Goal: Task Accomplishment & Management: Manage account settings

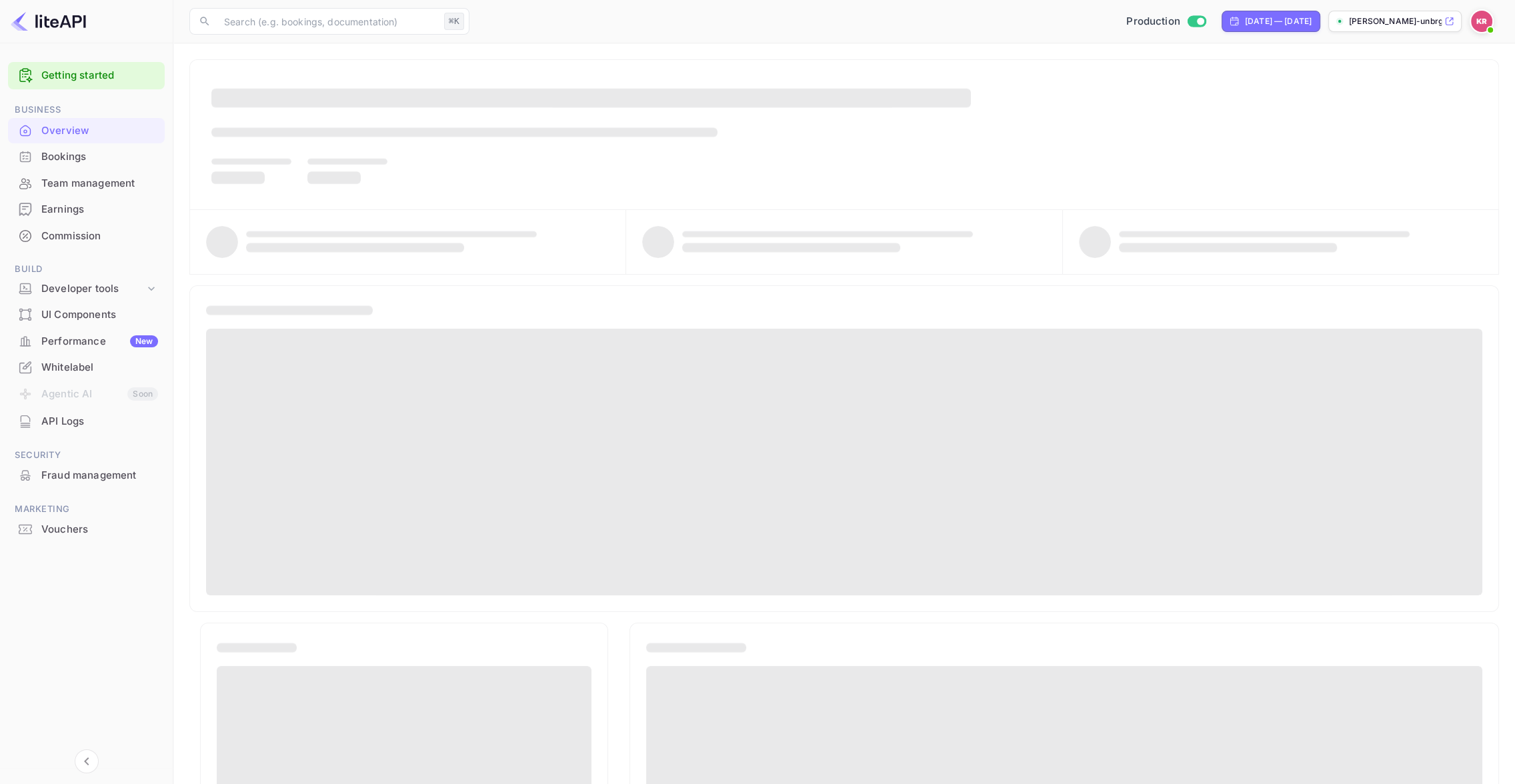
click at [72, 156] on div "Bookings" at bounding box center [100, 157] width 117 height 15
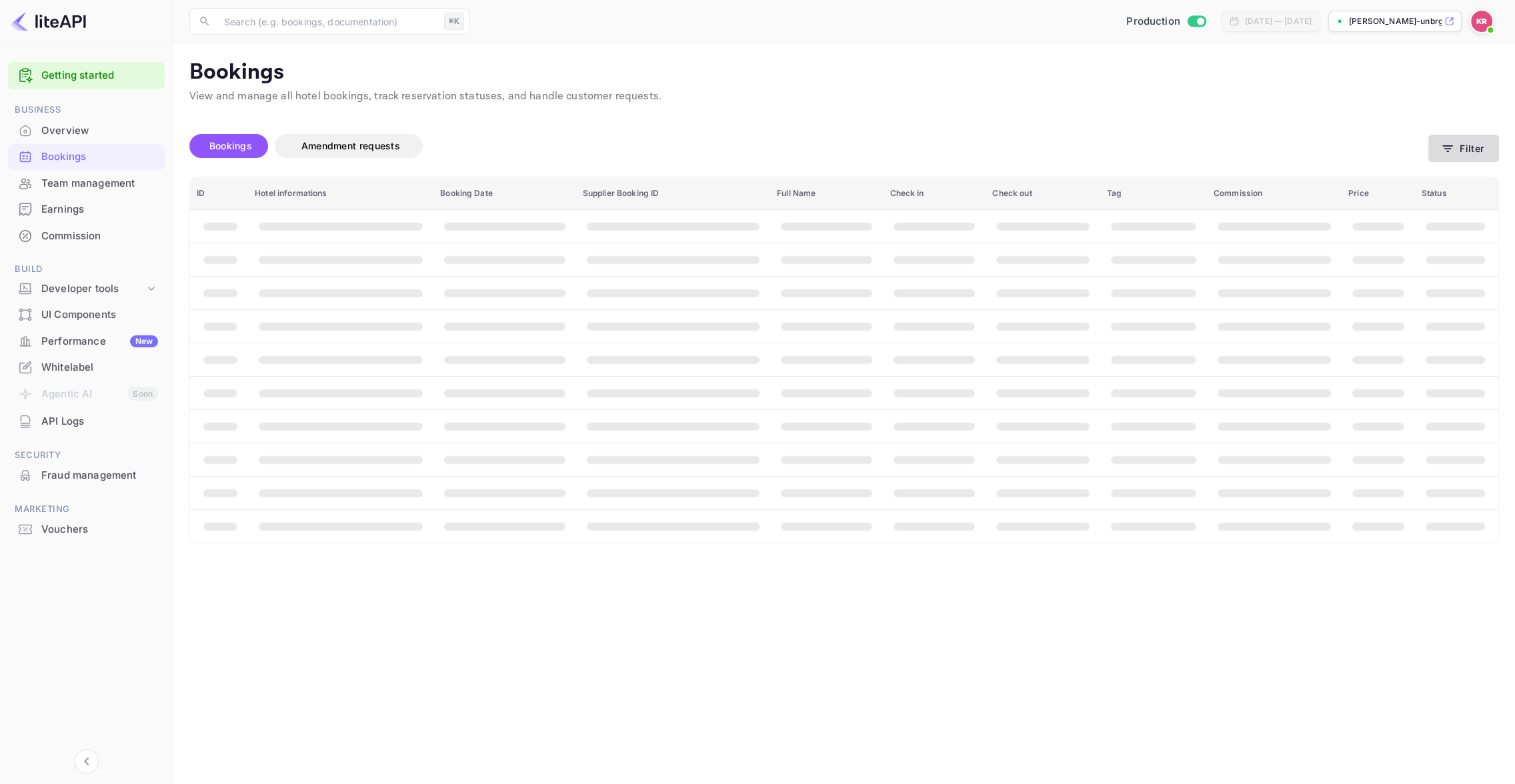
click at [1466, 149] on button "Filter" at bounding box center [1464, 148] width 71 height 27
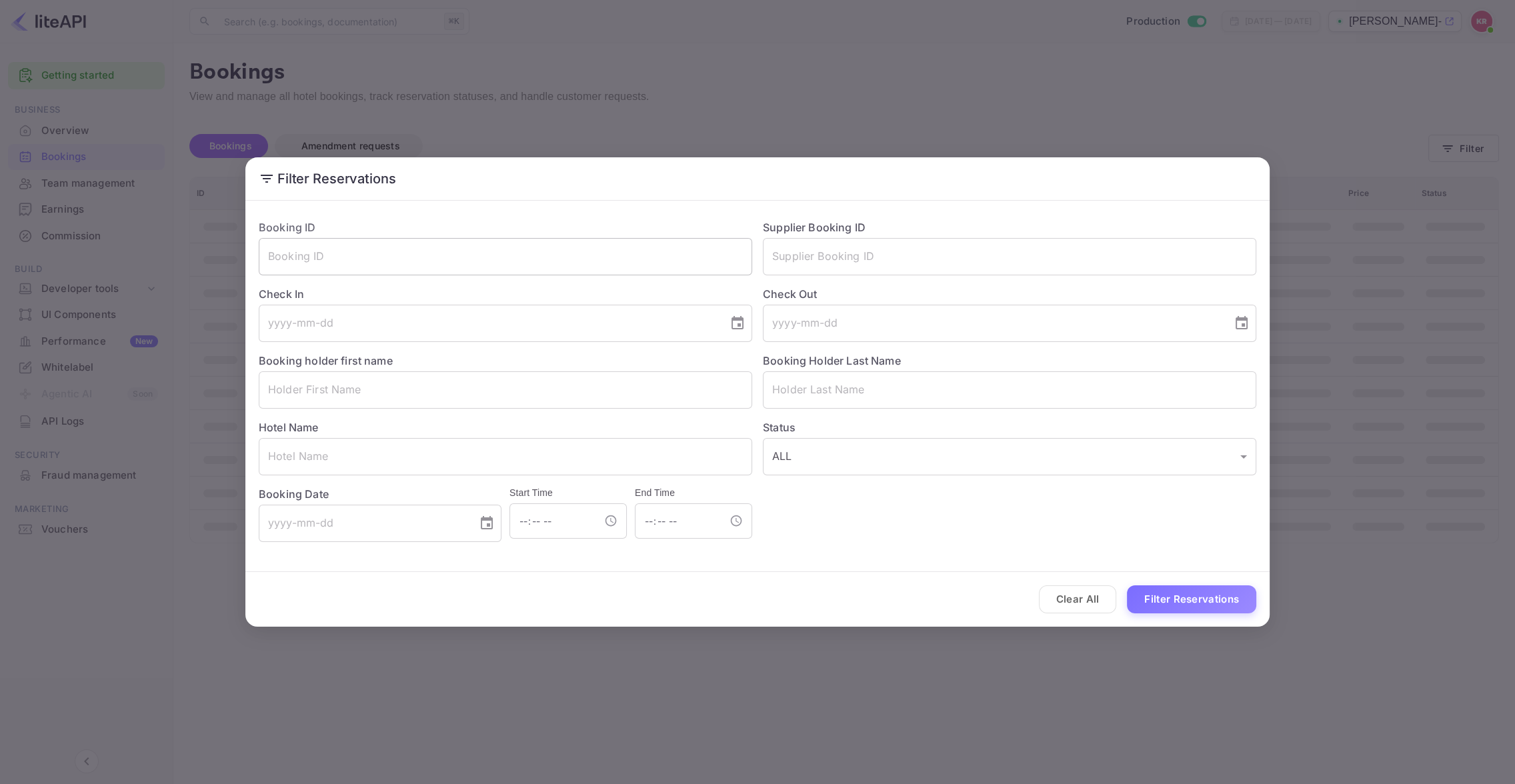
click at [273, 252] on input "text" at bounding box center [505, 256] width 494 height 37
paste input "MHUK8bGwR"
drag, startPoint x: 271, startPoint y: 254, endPoint x: 273, endPoint y: 264, distance: 10.2
click at [271, 254] on input "MHUK8bGwR" at bounding box center [505, 256] width 494 height 37
type input "MHUK8bGwR"
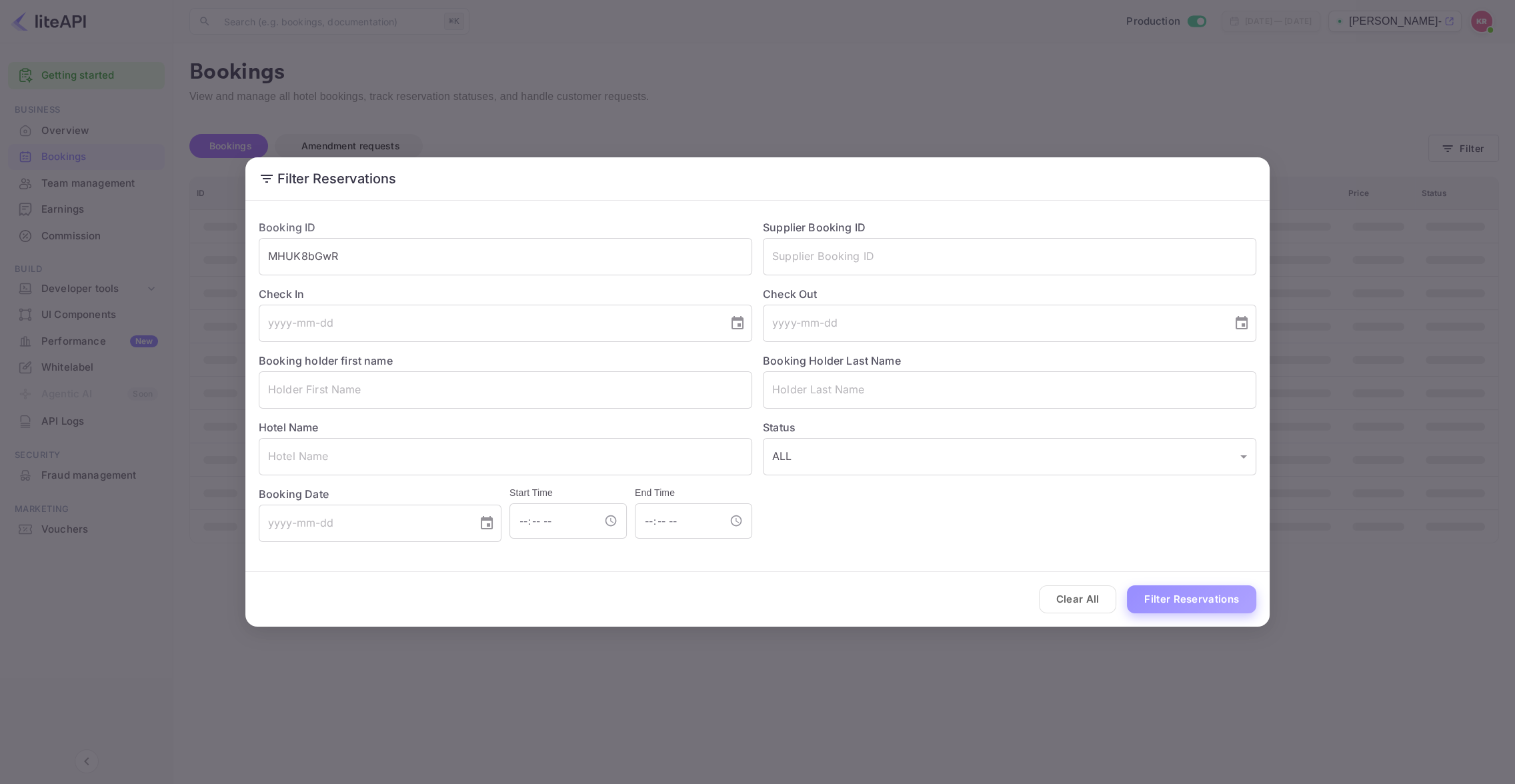
click at [1167, 601] on button "Filter Reservations" at bounding box center [1192, 599] width 129 height 29
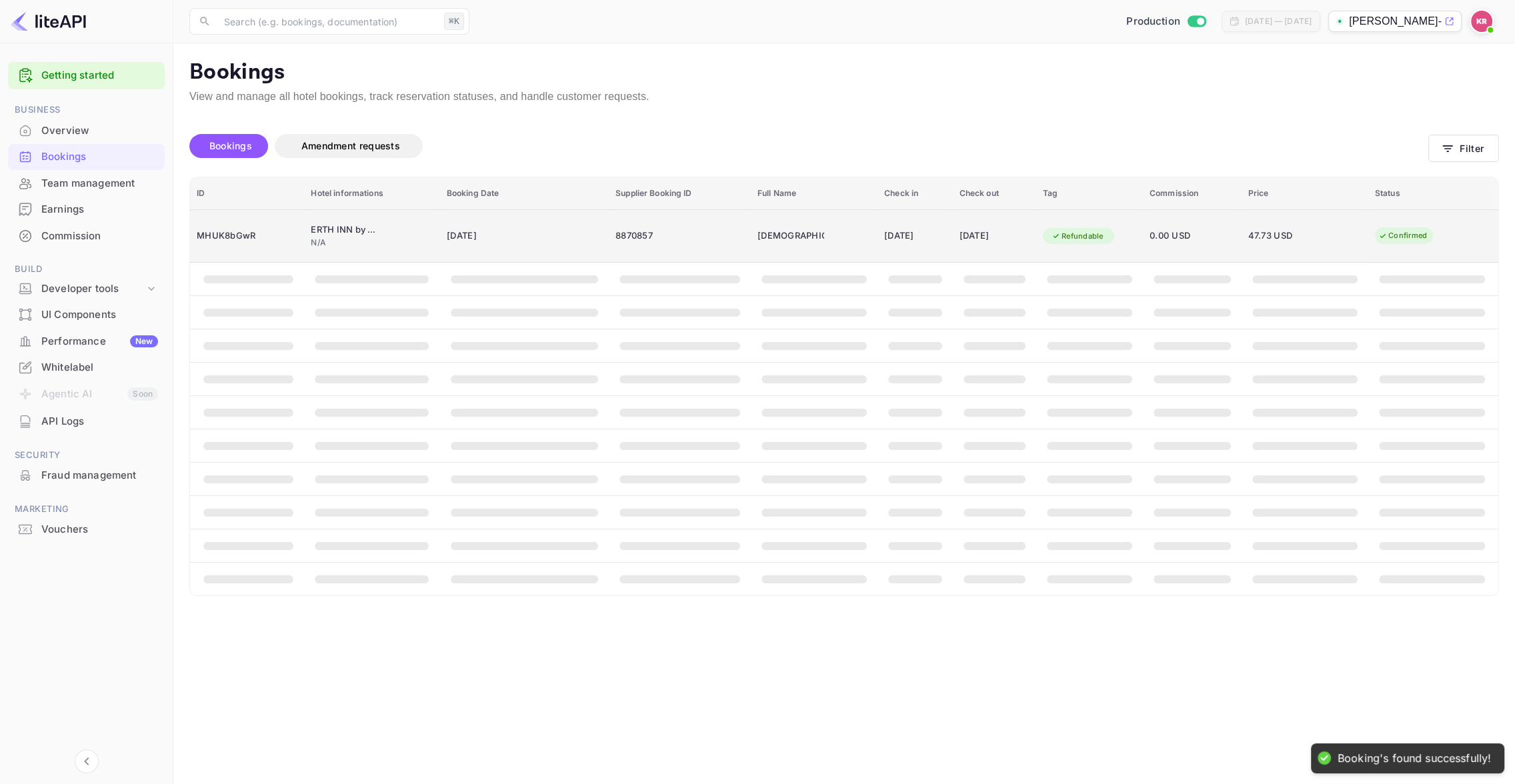
click at [497, 240] on span "[DATE]" at bounding box center [493, 236] width 93 height 15
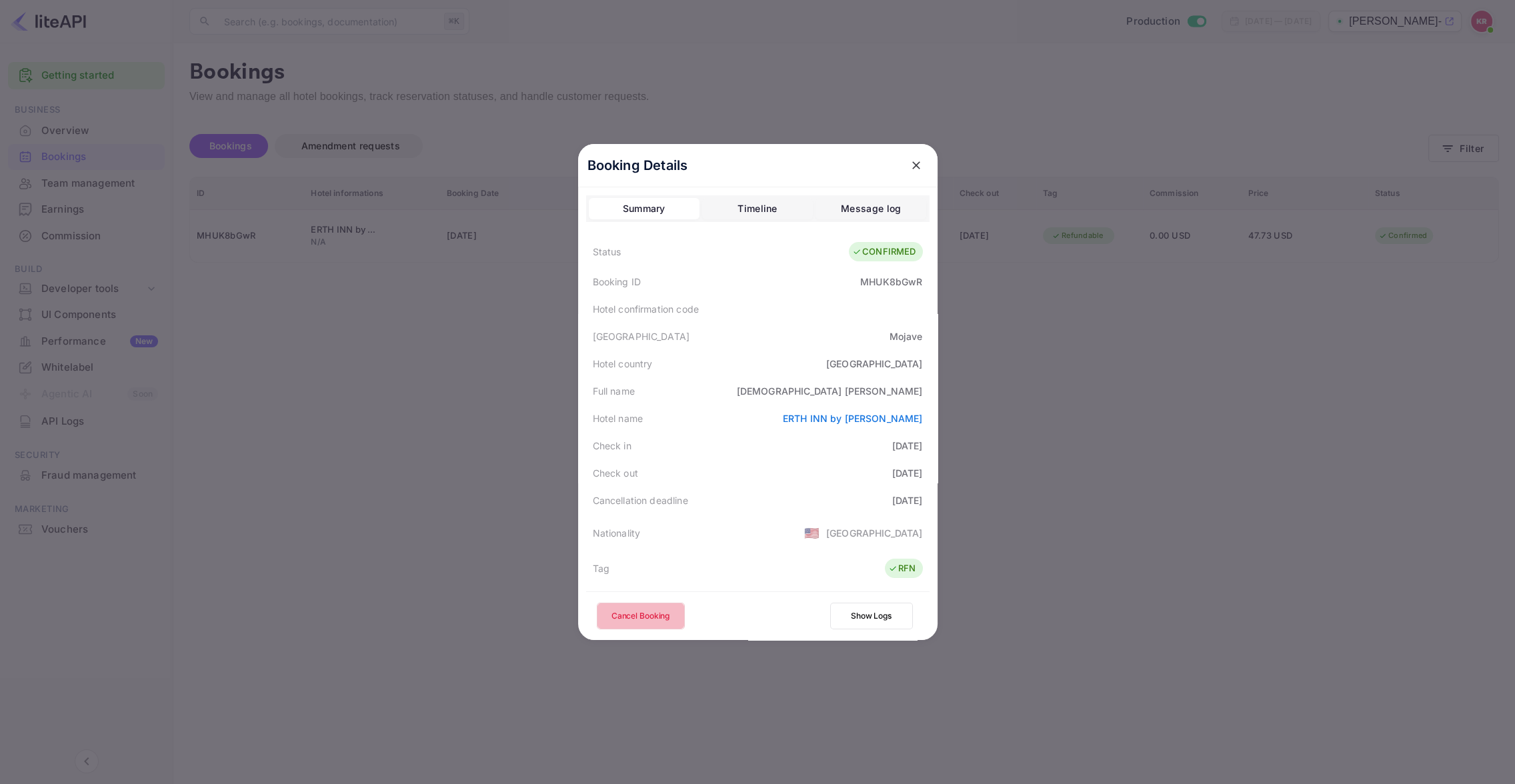
click at [652, 614] on button "Cancel Booking" at bounding box center [640, 616] width 88 height 27
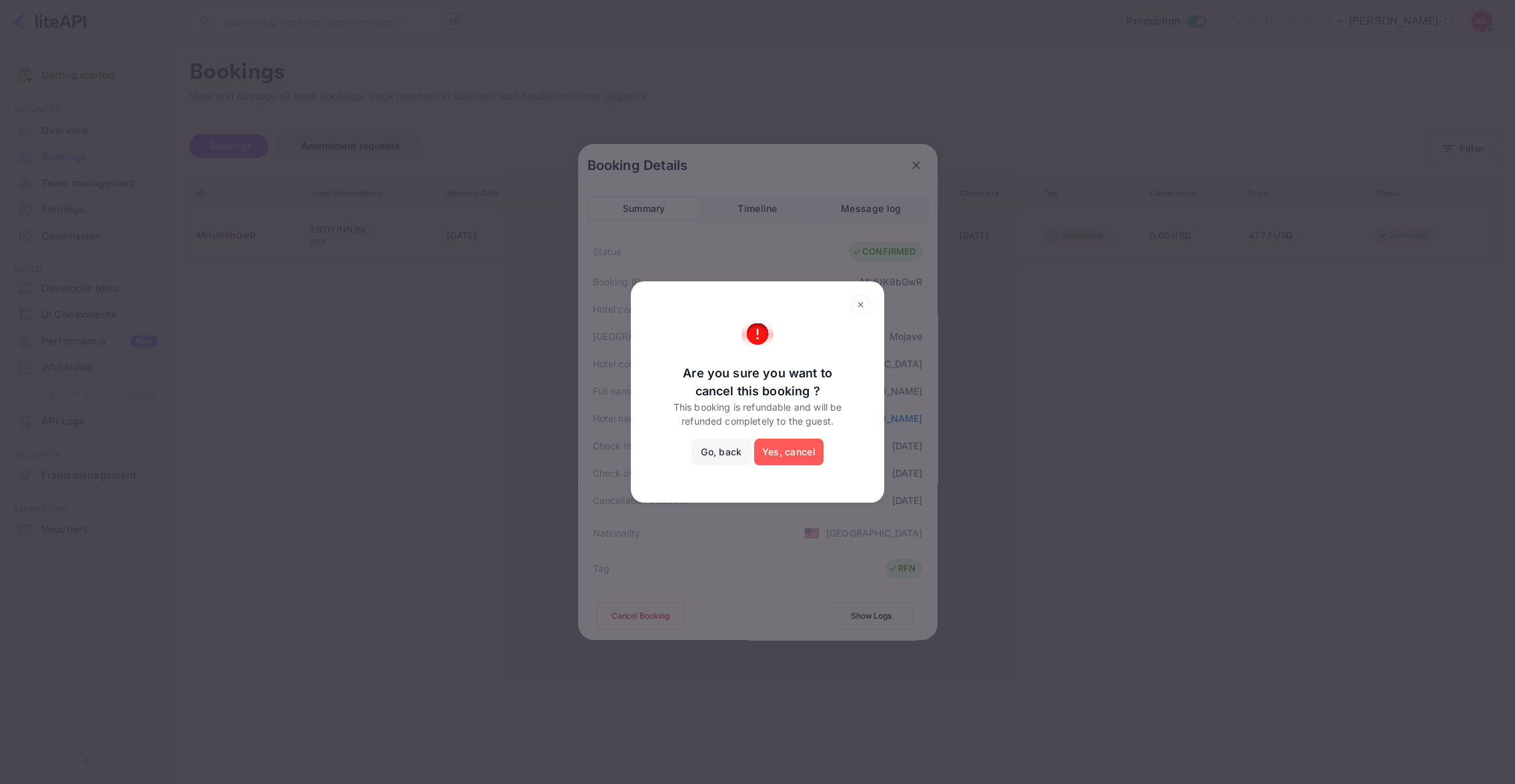
click at [785, 452] on button "Yes, cancel" at bounding box center [789, 452] width 70 height 27
